Goal: Information Seeking & Learning: Learn about a topic

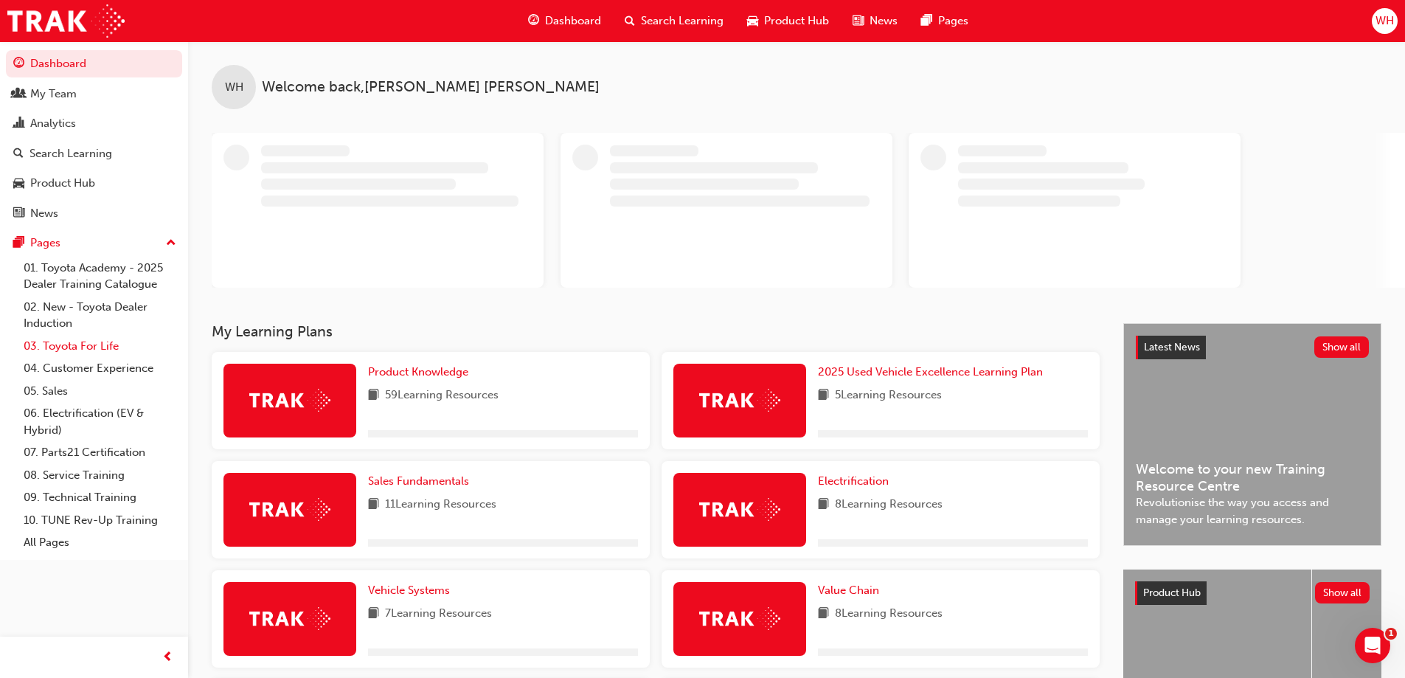
click at [90, 344] on link "03. Toyota For Life" at bounding box center [100, 346] width 164 height 23
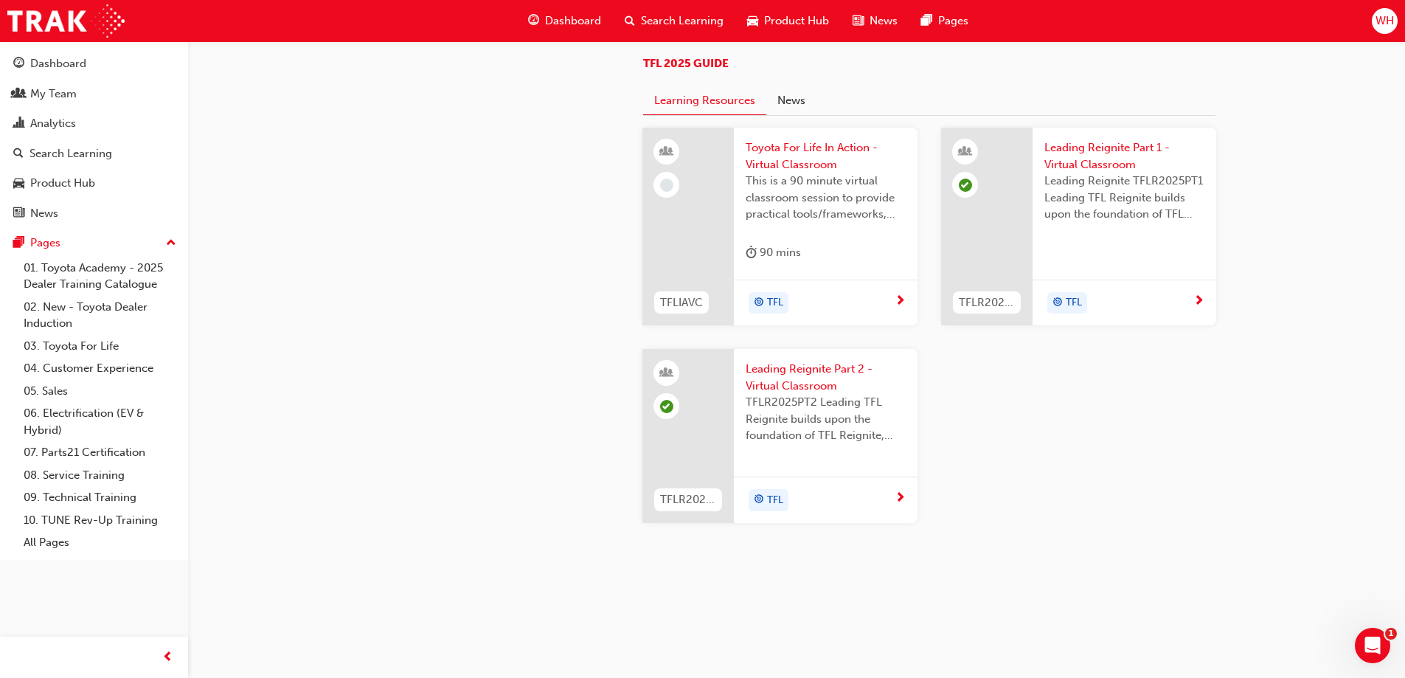
scroll to position [1549, 0]
